Goal: Task Accomplishment & Management: Use online tool/utility

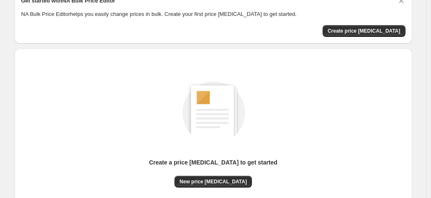
scroll to position [84, 0]
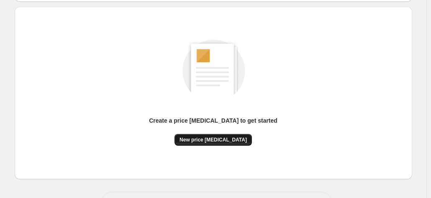
click at [204, 141] on span "New price change job" at bounding box center [213, 139] width 67 height 7
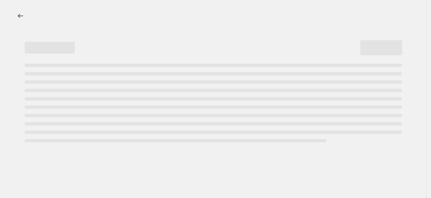
select select "percentage"
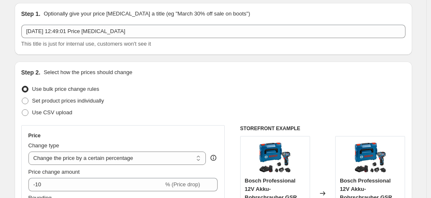
scroll to position [42, 0]
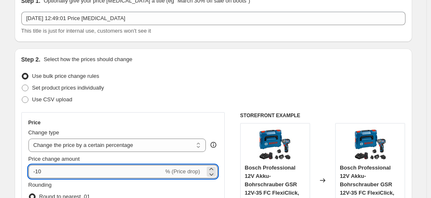
click at [103, 166] on input "-10" at bounding box center [95, 171] width 135 height 13
type input "-1"
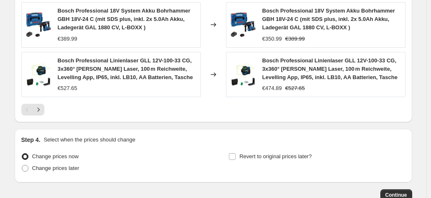
scroll to position [692, 0]
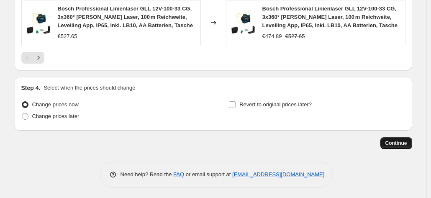
type input "-25"
click at [399, 142] on span "Continue" at bounding box center [397, 143] width 22 height 7
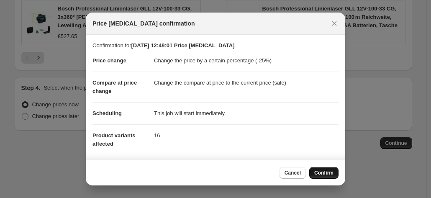
click at [331, 178] on button "Confirm" at bounding box center [323, 173] width 29 height 12
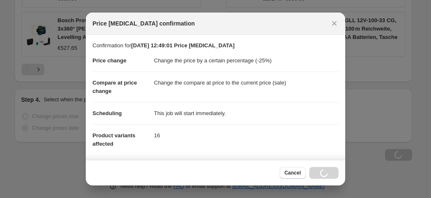
scroll to position [692, 0]
